Goal: Information Seeking & Learning: Check status

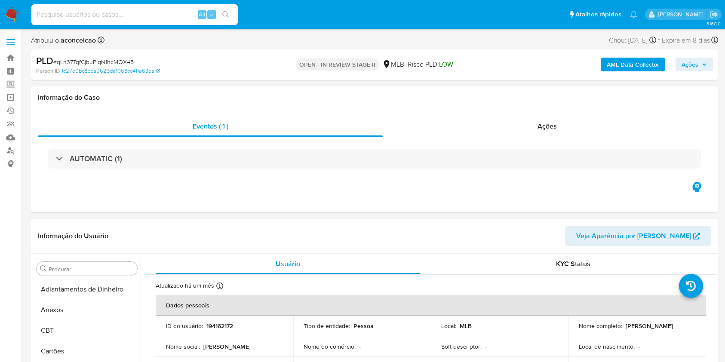
select select "10"
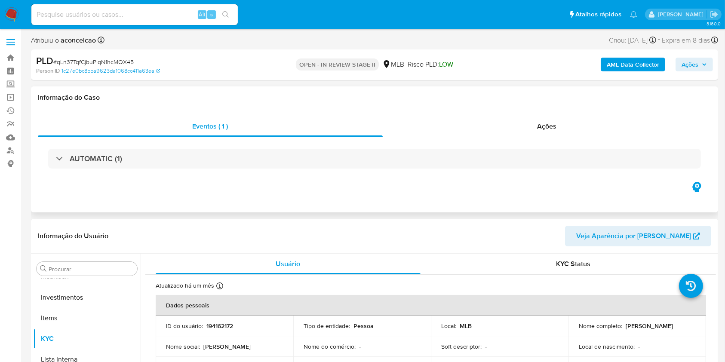
click at [279, 108] on div "Informação do Caso" at bounding box center [374, 97] width 687 height 23
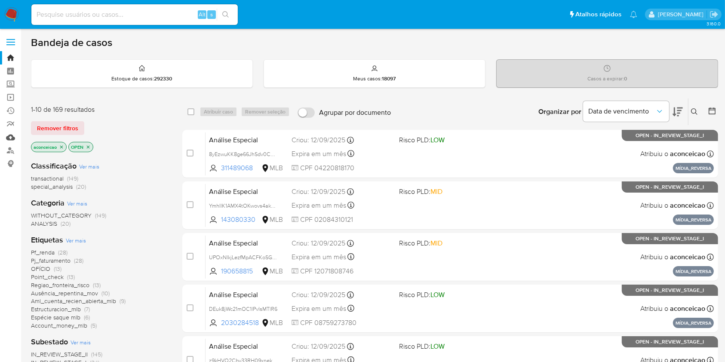
click at [9, 136] on link "Mulan" at bounding box center [51, 137] width 102 height 13
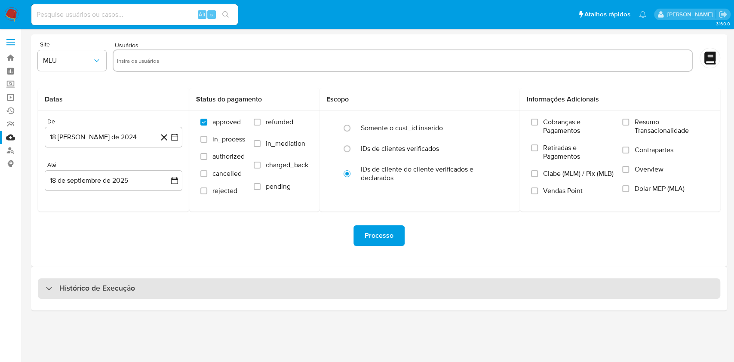
drag, startPoint x: 340, startPoint y: 285, endPoint x: 426, endPoint y: 241, distance: 96.7
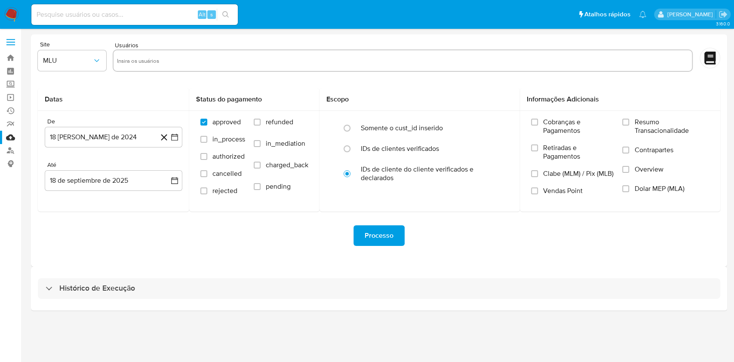
click at [340, 286] on div "Histórico de Execução" at bounding box center [379, 288] width 682 height 21
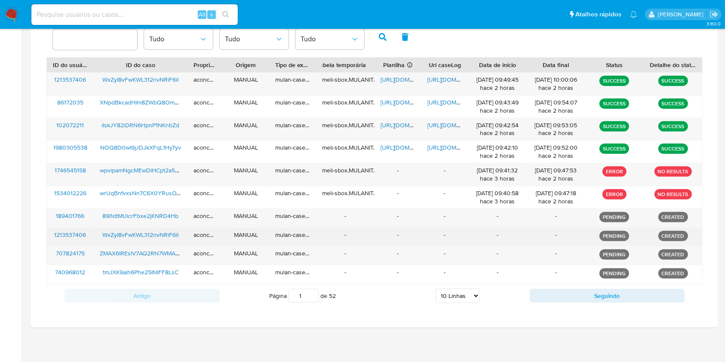
scroll to position [294, 0]
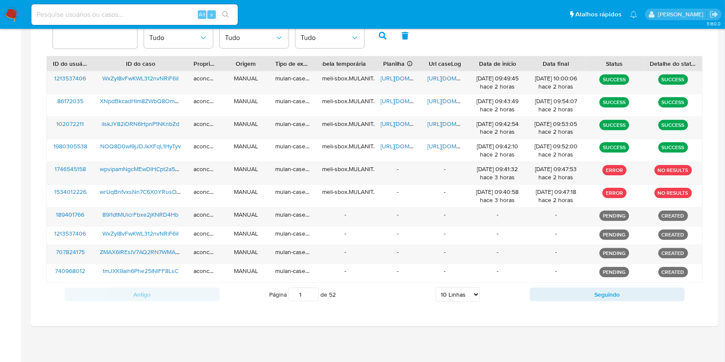
click at [468, 298] on select "5 Linhas 10 Linhas 20 Linhas 25 Linhas 50 Linhas 100 Linhas" at bounding box center [458, 294] width 44 height 15
select select "100"
click at [436, 287] on select "5 Linhas 10 Linhas 20 Linhas 25 Linhas 50 Linhas 100 Linhas" at bounding box center [458, 294] width 44 height 15
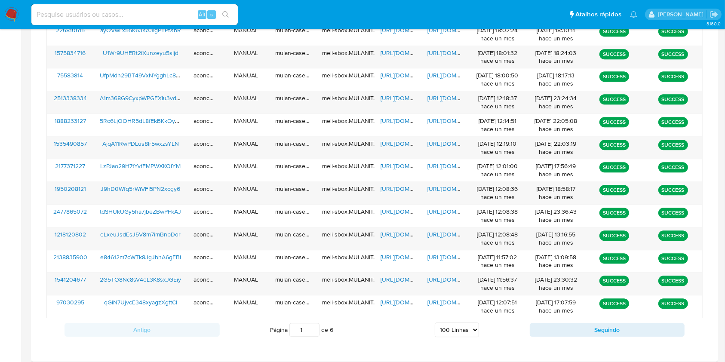
scroll to position [2281, 0]
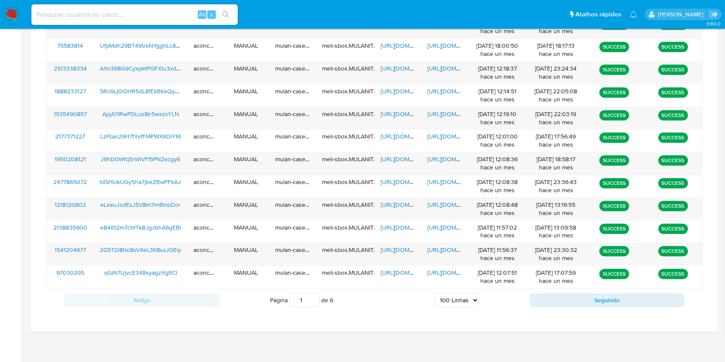
click at [467, 297] on select "5 Linhas 10 Linhas 20 Linhas 25 Linhas 50 Linhas 100 Linhas" at bounding box center [457, 300] width 44 height 15
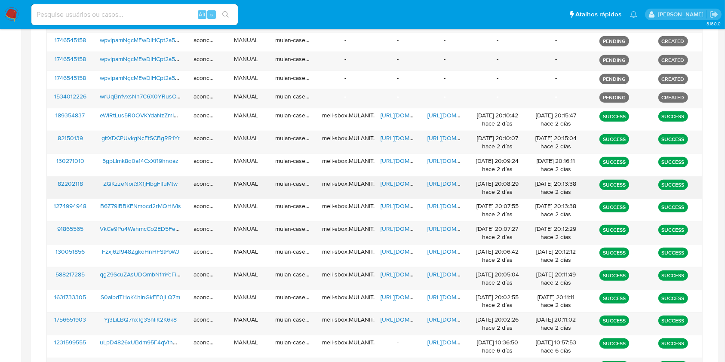
click at [398, 184] on span "https://docs.google.com/spreadsheets/d/17s8DdbGkZE_6Lzis-zMktFTuD0aeckS55bOXa6v…" at bounding box center [409, 183] width 59 height 9
click at [113, 180] on span "ZQKzzeNoit3X1jHbgFIfuMtw" at bounding box center [140, 183] width 74 height 9
click at [447, 180] on span "https://docs.google.com/document/d/1lo1cDpwoeUUnM8LD_e8yDhrUsNjhwkBVjjxZgWp2nQY…" at bounding box center [456, 183] width 59 height 9
click at [145, 181] on span "ZQKzzeNoit3X1jHbgFIfuMtw" at bounding box center [140, 183] width 74 height 9
click at [435, 224] on span "https://docs.google.com/document/d/1jiqpFyLjhWl34Cdhi9inzLmCqZCmtIqfDN7cdAE8UsY…" at bounding box center [456, 228] width 59 height 9
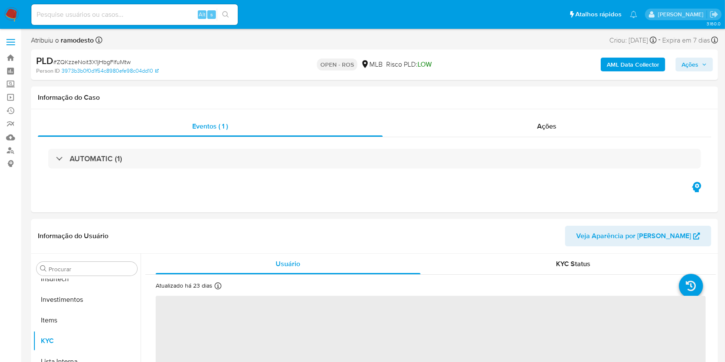
scroll to position [405, 0]
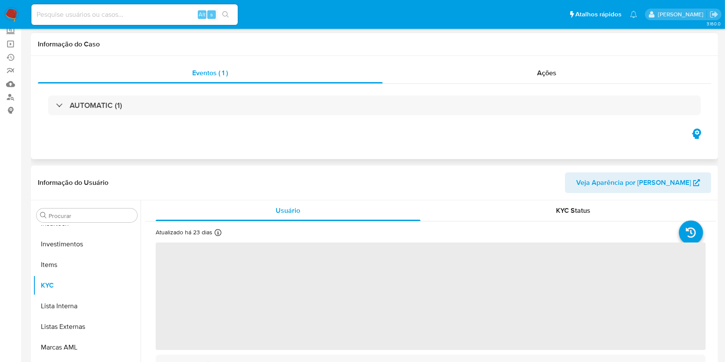
select select "10"
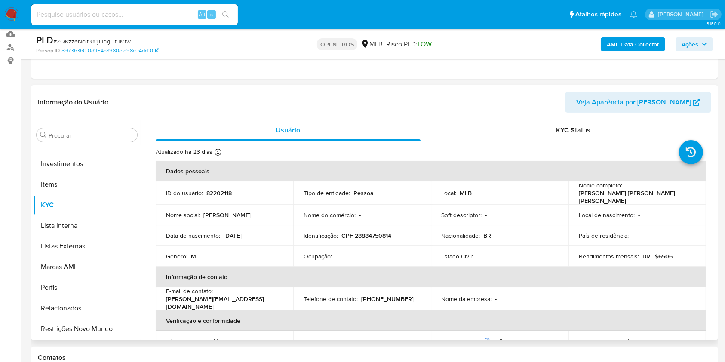
scroll to position [0, 0]
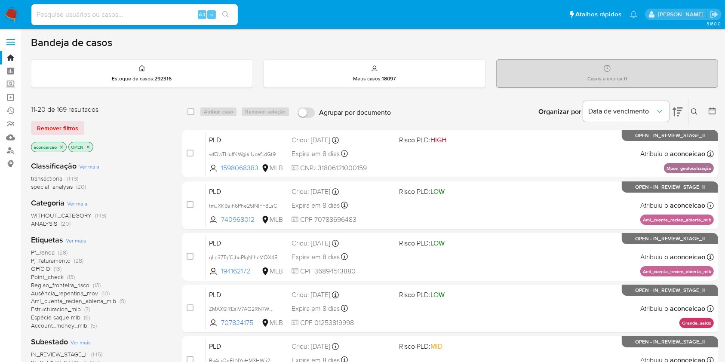
click at [691, 113] on icon at bounding box center [694, 111] width 7 height 7
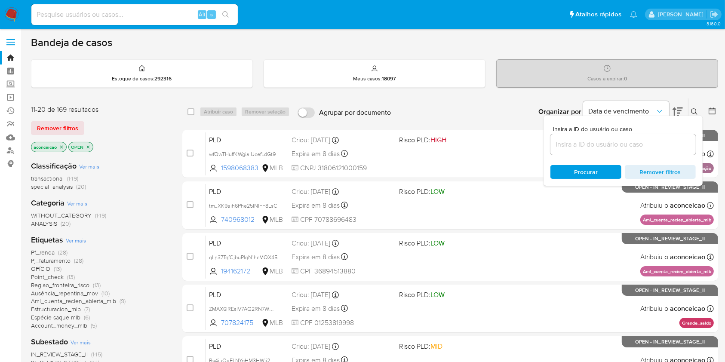
drag, startPoint x: 655, startPoint y: 150, endPoint x: 656, endPoint y: 145, distance: 5.4
click at [656, 150] on div at bounding box center [622, 144] width 145 height 21
drag, startPoint x: 656, startPoint y: 145, endPoint x: 660, endPoint y: 141, distance: 5.8
click at [656, 144] on input at bounding box center [622, 144] width 145 height 11
paste input "VkCe9Pu4WahmcCo2ED5FepwP"
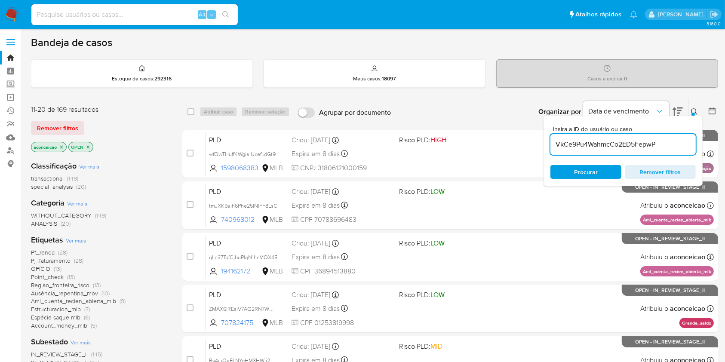
type input "VkCe9Pu4WahmcCo2ED5FepwP"
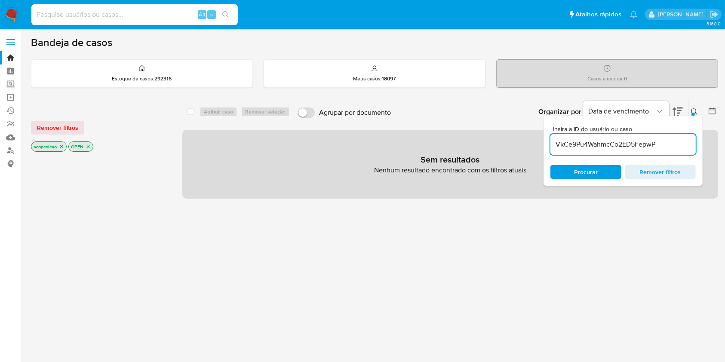
click at [62, 144] on icon "close-filter" at bounding box center [61, 146] width 5 height 5
click at [628, 136] on div "VkCe9Pu4WahmcCo2ED5FepwP" at bounding box center [622, 144] width 145 height 21
click at [631, 139] on input "VkCe9Pu4WahmcCo2ED5FepwP" at bounding box center [622, 144] width 145 height 11
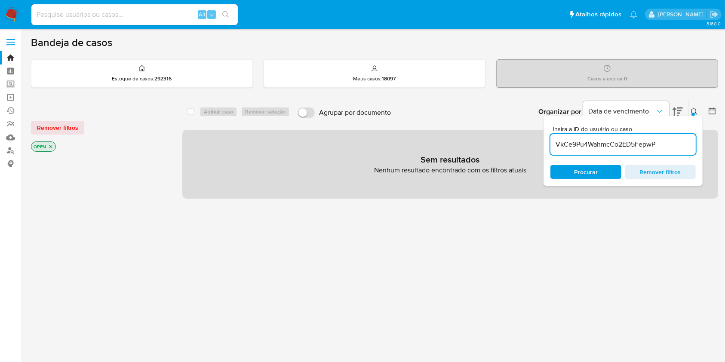
click at [631, 139] on input "VkCe9Pu4WahmcCo2ED5FepwP" at bounding box center [622, 144] width 145 height 11
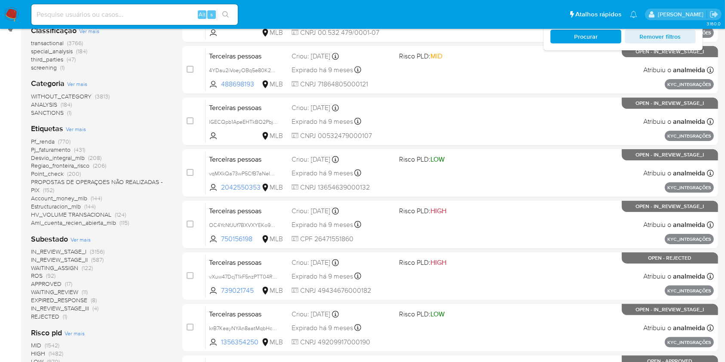
scroll to position [347, 0]
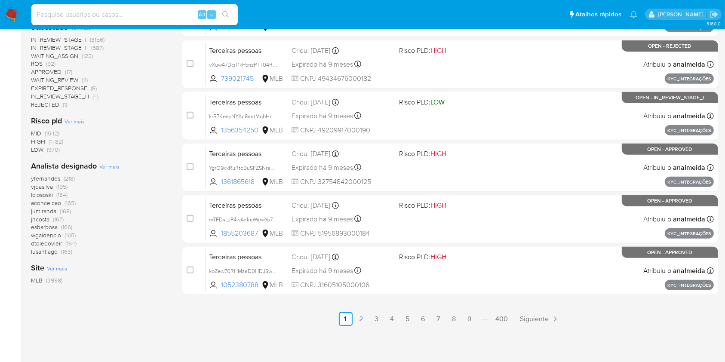
click at [60, 204] on span "aconceicao" at bounding box center [46, 203] width 30 height 9
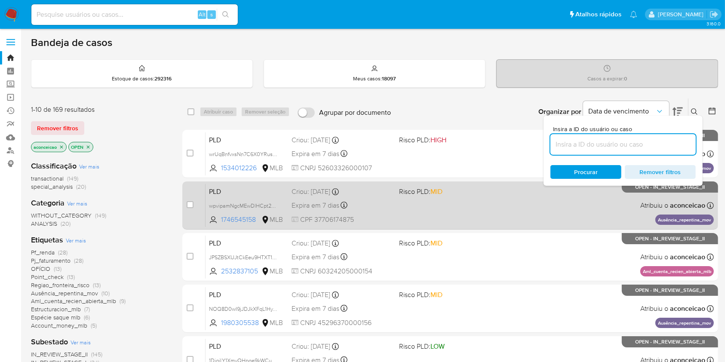
click at [616, 205] on div "PLD wpvipamNgcMEwDlHCpt2a5a4 1746545158 MLB Risco PLD: MID Criou: 12/08/2025 Cr…" at bounding box center [459, 205] width 508 height 43
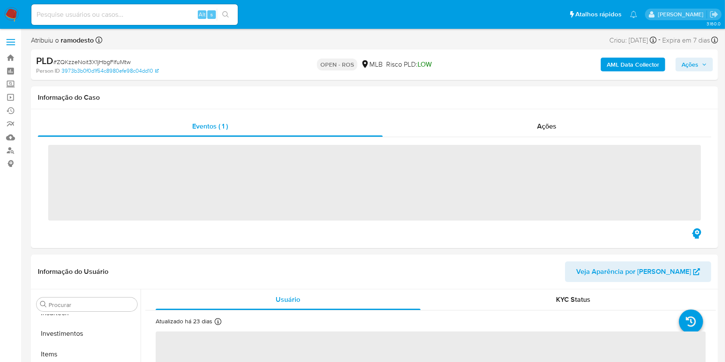
scroll to position [405, 0]
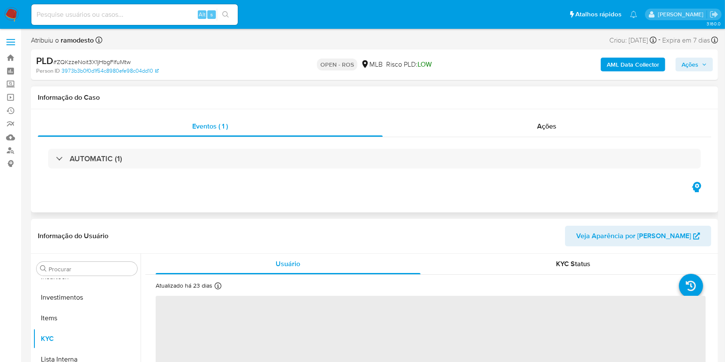
select select "10"
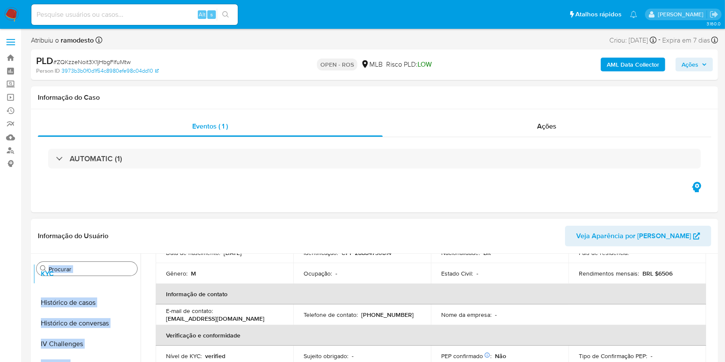
scroll to position [0, 0]
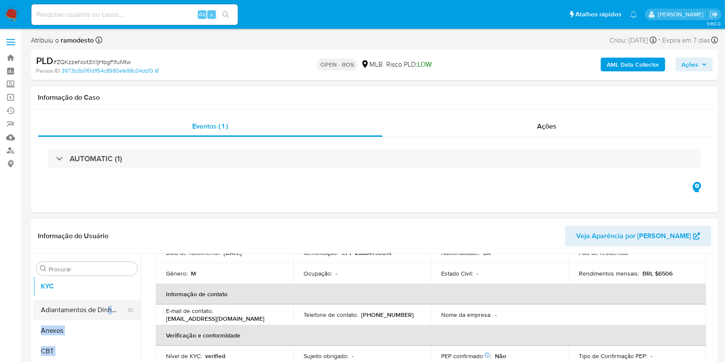
drag, startPoint x: 126, startPoint y: 339, endPoint x: 104, endPoint y: 300, distance: 45.6
click at [97, 325] on button "Anexos" at bounding box center [83, 330] width 101 height 21
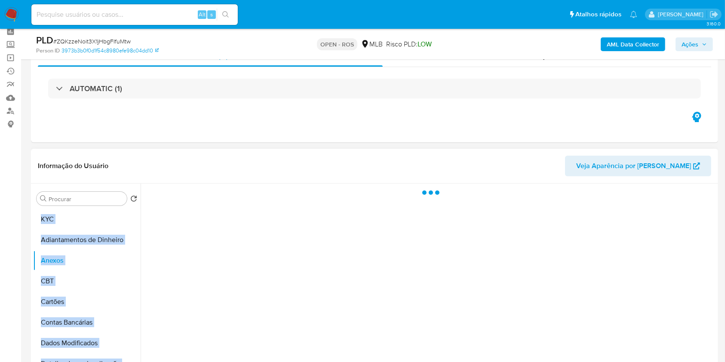
scroll to position [57, 0]
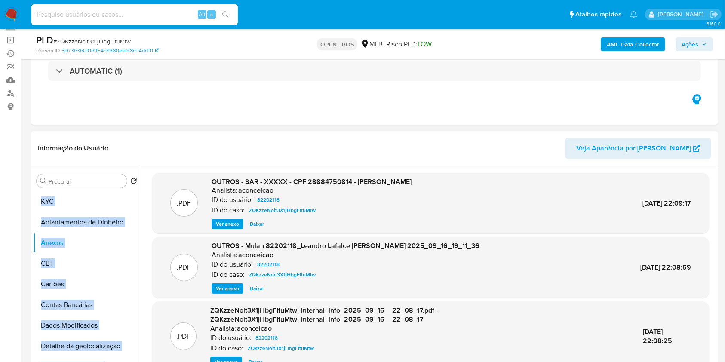
click at [227, 224] on span "Ver anexo" at bounding box center [227, 224] width 23 height 9
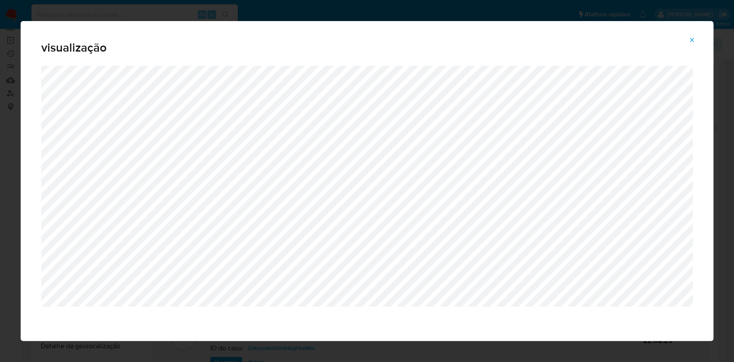
click at [696, 38] on button "Attachment preview" at bounding box center [691, 40] width 19 height 14
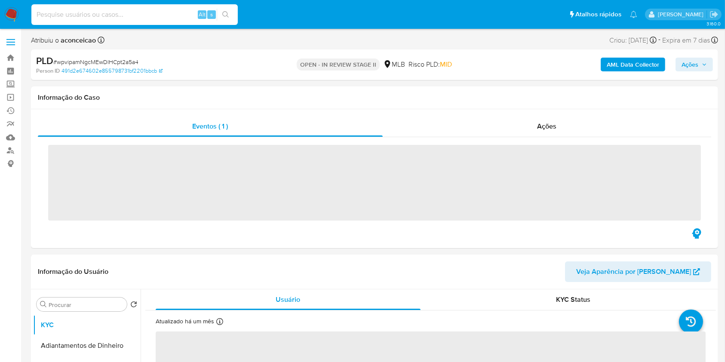
click at [127, 20] on div "Alt s" at bounding box center [134, 14] width 206 height 21
paste input "VkCe9Pu4WahmcCo2ED5FepwP"
type input "VkCe9Pu4WahmcCo2ED5FepwP"
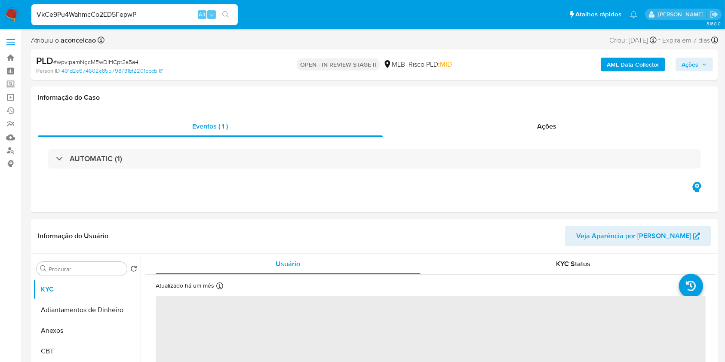
select select "10"
click at [235, 12] on input "VkCe9Pu4WahmcCo2ED5FepwP" at bounding box center [134, 14] width 206 height 11
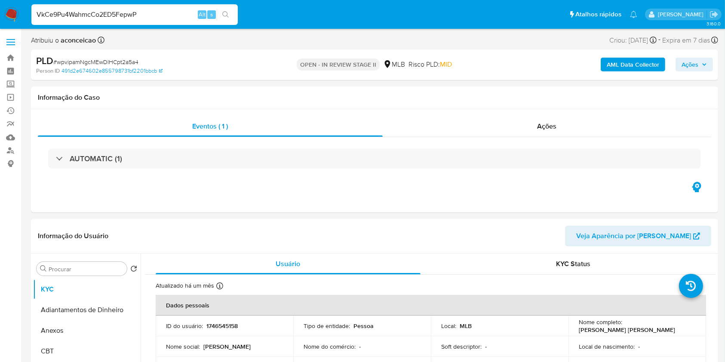
type input "VkCe9Pu4WahmcCo2ED5FepwP"
click at [228, 13] on icon "search-icon" at bounding box center [225, 14] width 7 height 7
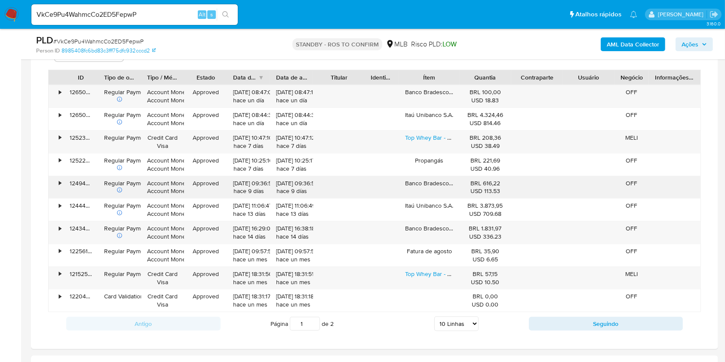
scroll to position [745, 0]
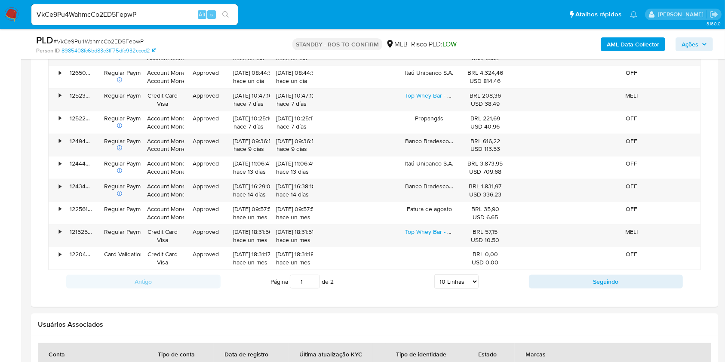
click at [466, 282] on select "5 Linhas 10 Linhas 20 Linhas 25 Linhas 50 Linhas 100 Linhas" at bounding box center [456, 281] width 44 height 15
select select "100"
click at [434, 274] on select "5 Linhas 10 Linhas 20 Linhas 25 Linhas 50 Linhas 100 Linhas" at bounding box center [456, 281] width 44 height 15
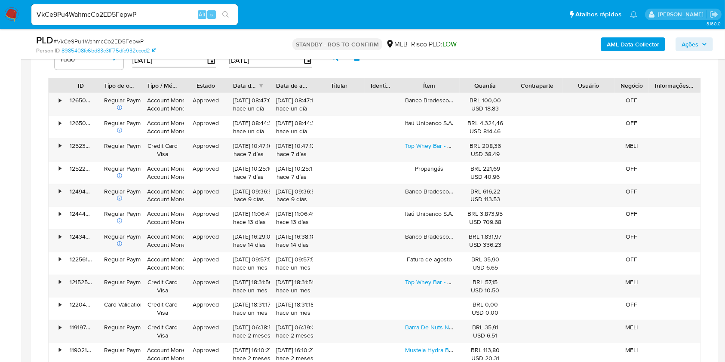
scroll to position [633, 0]
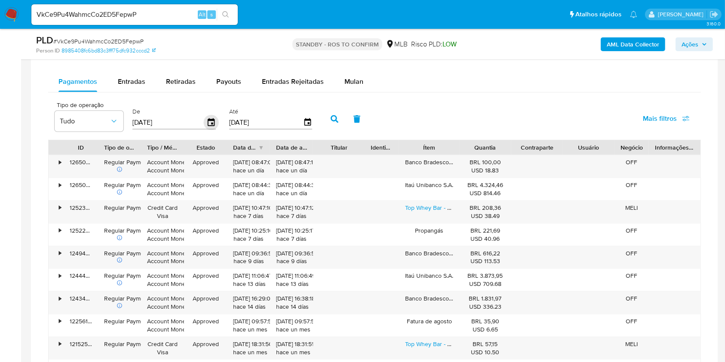
click at [213, 122] on icon "button" at bounding box center [211, 122] width 7 height 8
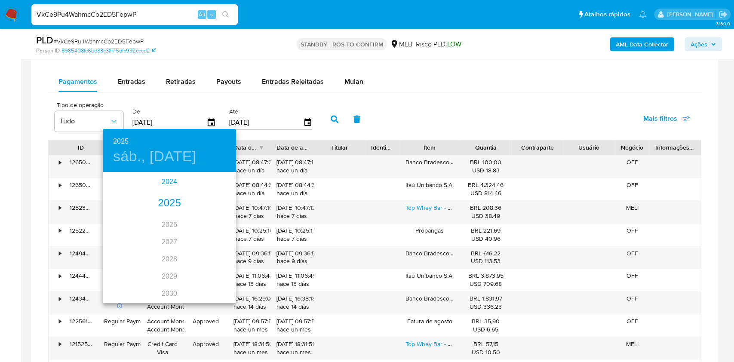
click at [172, 182] on div "2024" at bounding box center [169, 181] width 133 height 17
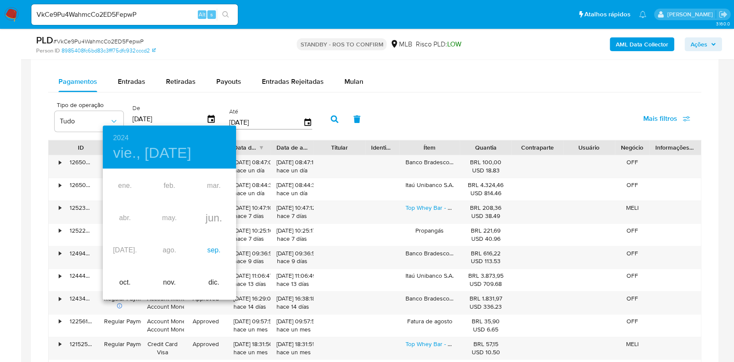
click at [212, 249] on div "sep." at bounding box center [214, 250] width 44 height 32
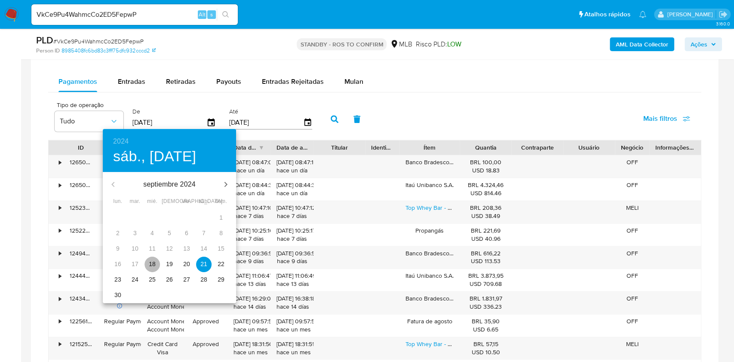
click at [152, 265] on p "18" at bounding box center [152, 264] width 7 height 9
type input "[DATE]"
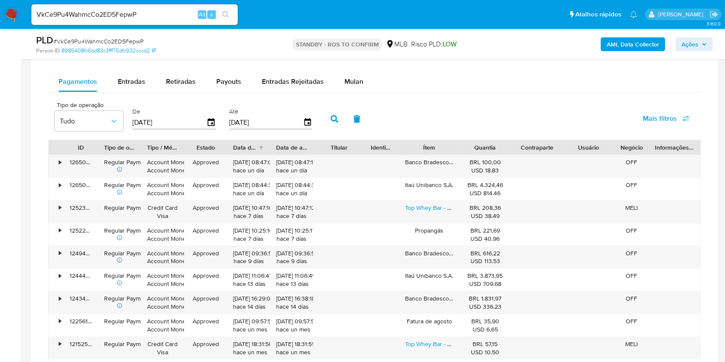
click at [336, 118] on icon "button" at bounding box center [335, 119] width 8 height 8
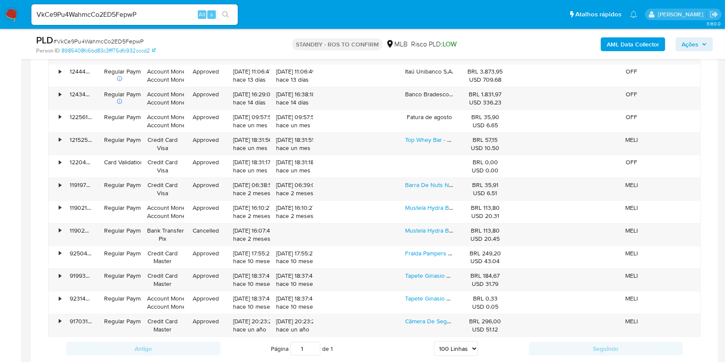
scroll to position [1010, 0]
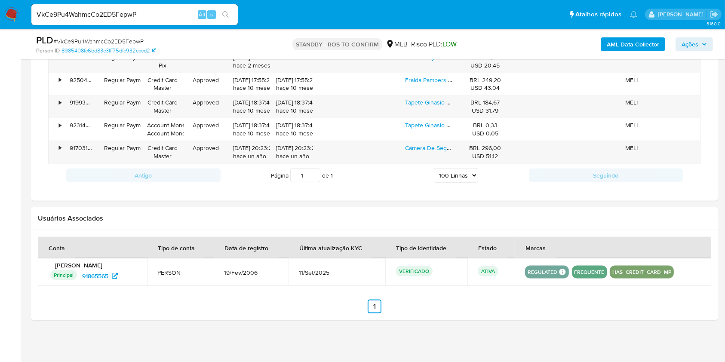
click at [461, 170] on select "5 Linhas 10 Linhas 20 Linhas 25 Linhas 50 Linhas 100 Linhas" at bounding box center [456, 175] width 44 height 15
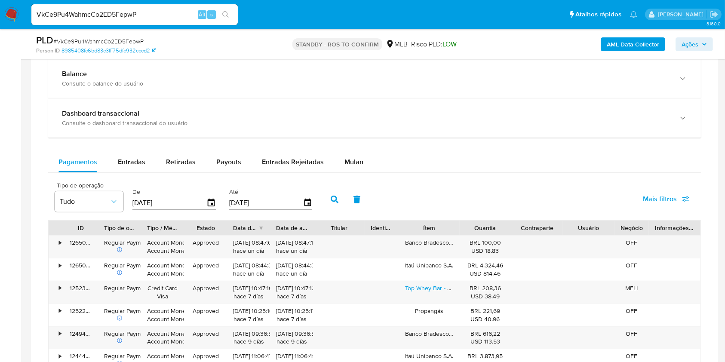
scroll to position [552, 0]
click at [189, 204] on input "[DATE]" at bounding box center [169, 204] width 74 height 14
click at [211, 202] on icon "button" at bounding box center [211, 203] width 15 height 15
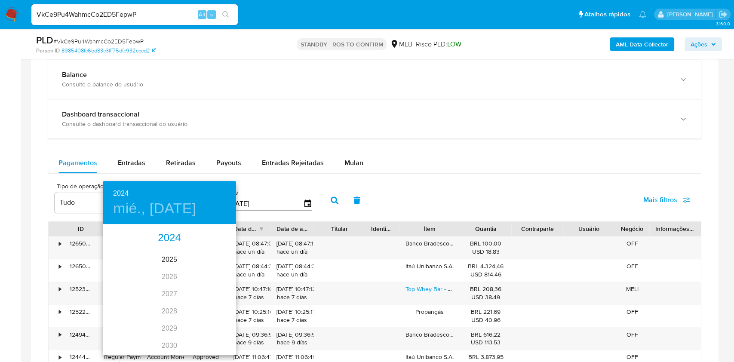
click at [169, 236] on div "2024" at bounding box center [169, 238] width 133 height 17
click at [168, 305] on div "ene. feb. mar. abr. may. jun. [DATE]. ago. sep. oct. nov. dic." at bounding box center [169, 289] width 133 height 129
click at [429, 201] on div at bounding box center [367, 181] width 734 height 362
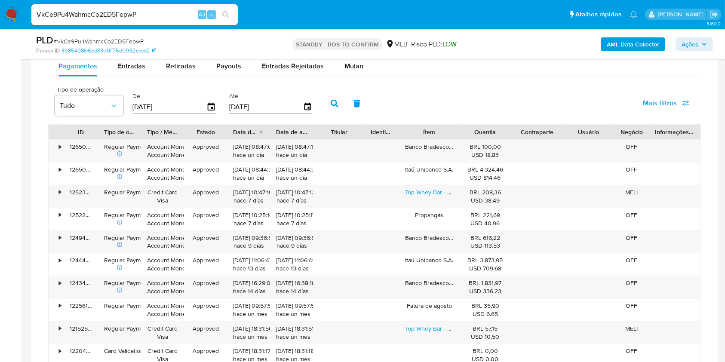
scroll to position [666, 0]
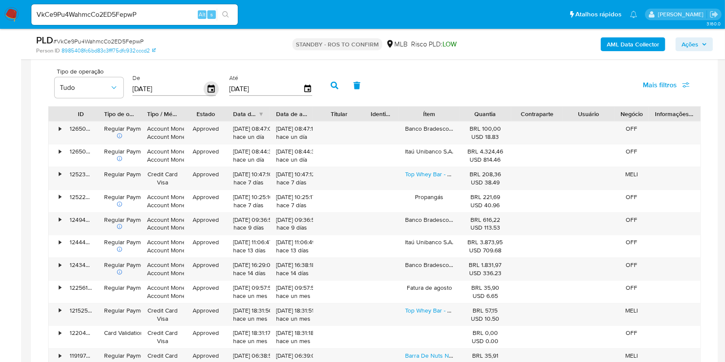
click at [211, 90] on icon "button" at bounding box center [211, 89] width 7 height 8
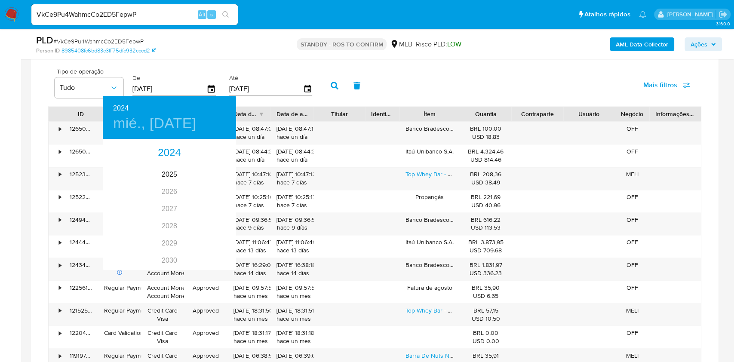
click at [211, 89] on div at bounding box center [367, 181] width 734 height 362
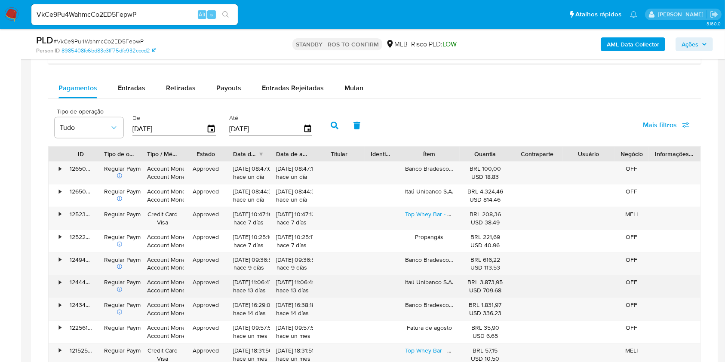
scroll to position [494, 0]
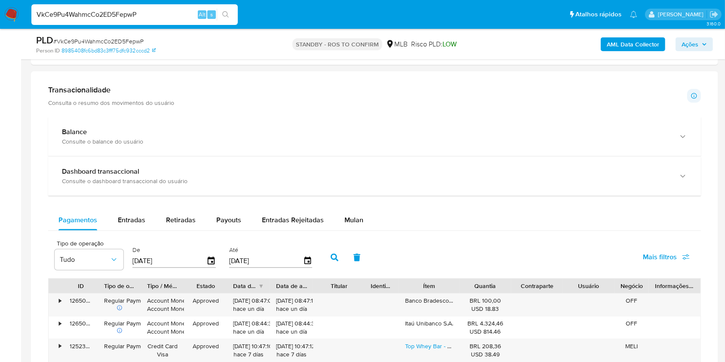
click at [133, 13] on input "VkCe9Pu4WahmcCo2ED5FepwP" at bounding box center [134, 14] width 206 height 11
paste input "B6Z79IBBKENmocd2rMQHiVis"
type input "B6Z79IBBKENmocd2rMQHiVis"
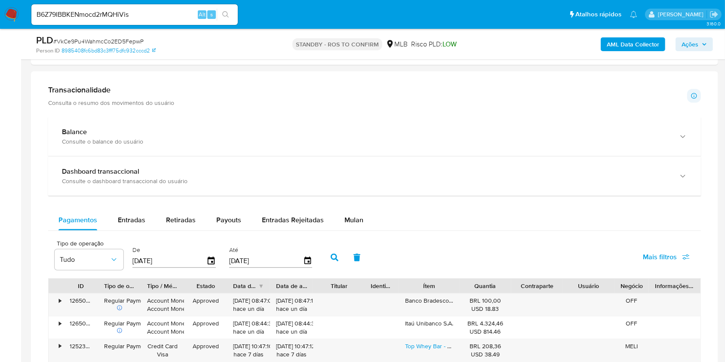
drag, startPoint x: 224, startPoint y: 13, endPoint x: 308, endPoint y: 9, distance: 83.9
click at [227, 13] on icon "search-icon" at bounding box center [225, 14] width 7 height 7
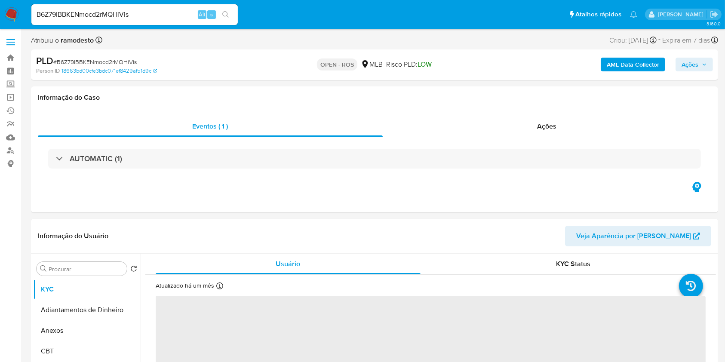
select select "10"
